Goal: Information Seeking & Learning: Learn about a topic

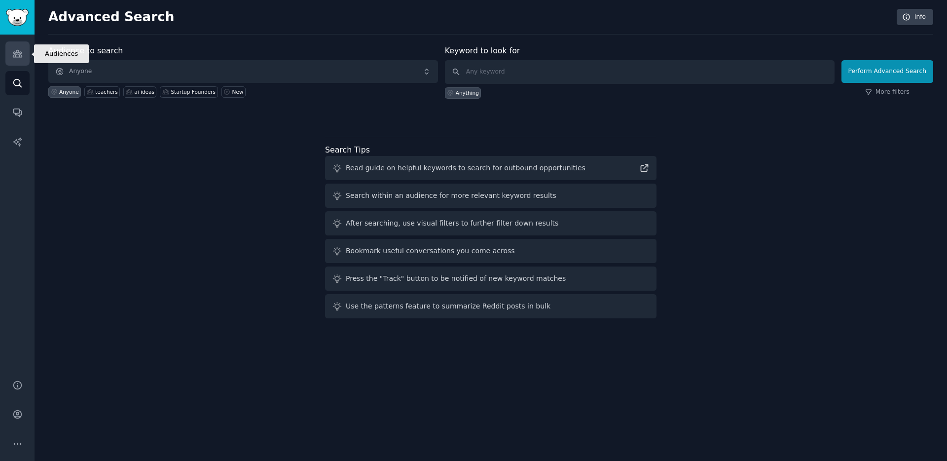
click at [23, 63] on link "Audiences" at bounding box center [17, 53] width 24 height 24
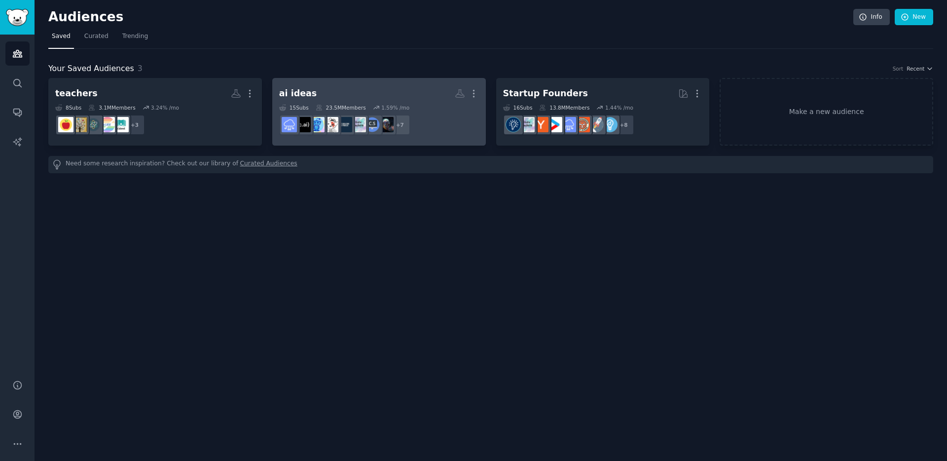
click at [416, 115] on dd "+ 7" at bounding box center [379, 125] width 200 height 28
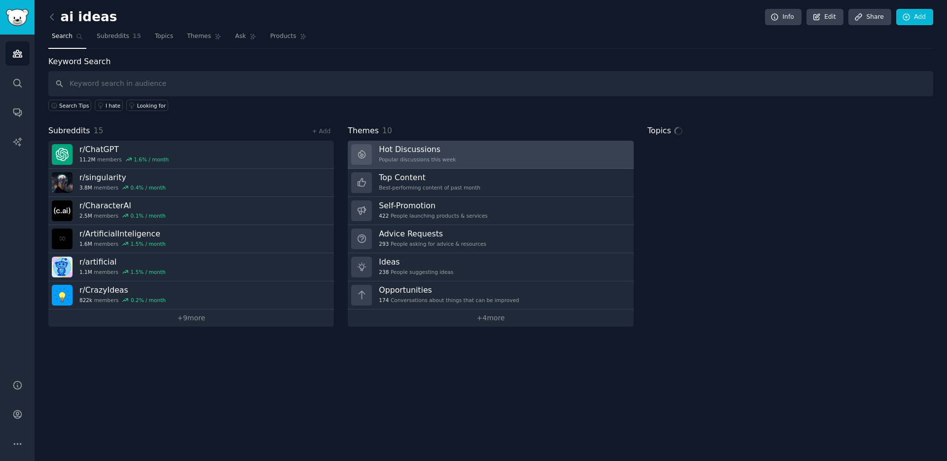
click at [412, 160] on div "Popular discussions this week" at bounding box center [417, 159] width 77 height 7
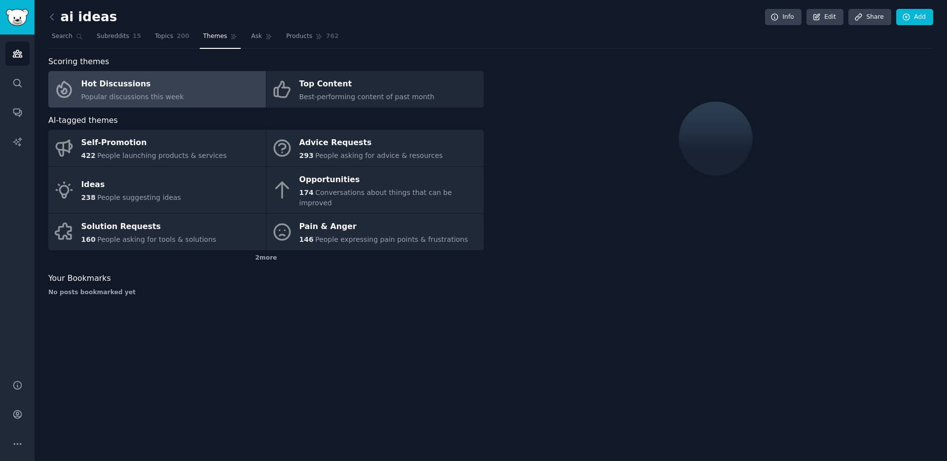
click at [207, 89] on link "Hot Discussions Popular discussions this week" at bounding box center [157, 89] width 218 height 37
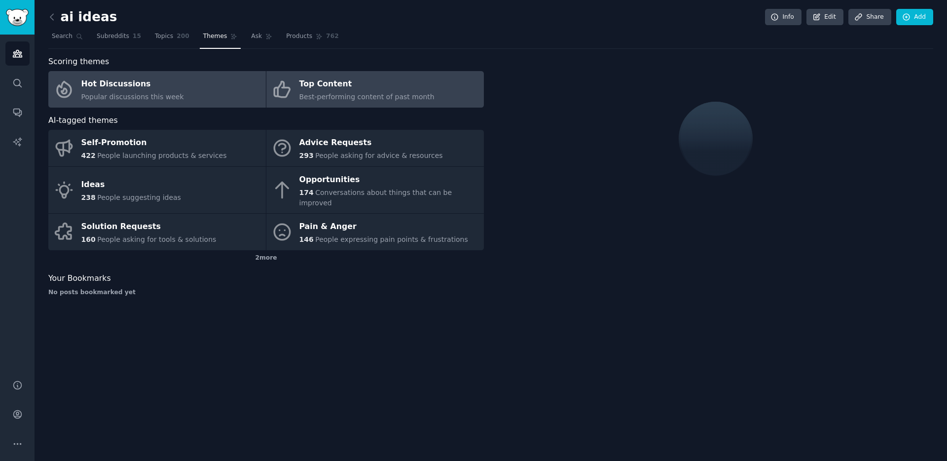
click at [333, 93] on span "Best-performing content of past month" at bounding box center [367, 97] width 135 height 8
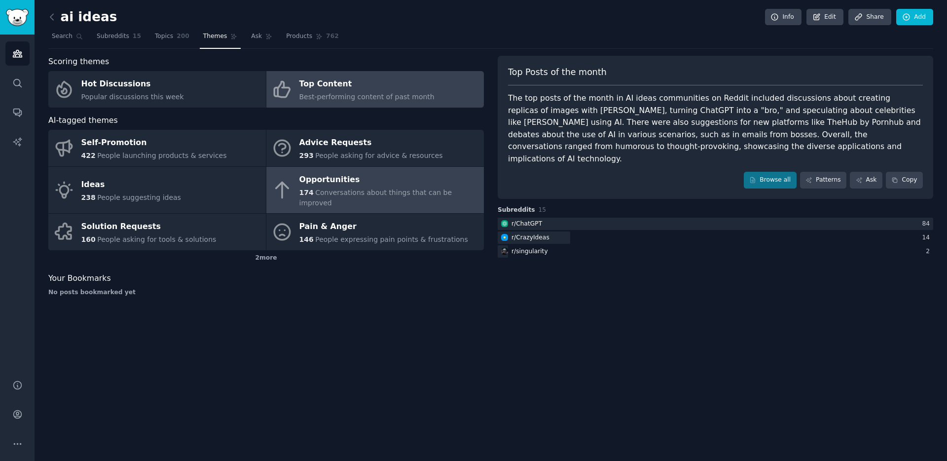
click at [336, 188] on span "Conversations about things that can be improved" at bounding box center [376, 197] width 153 height 18
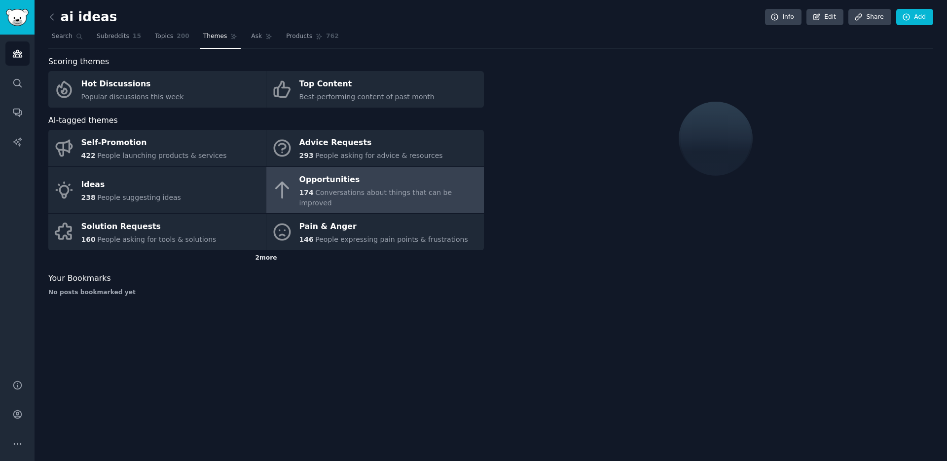
click at [248, 250] on div "2 more" at bounding box center [266, 258] width 436 height 16
